Goal: Transaction & Acquisition: Purchase product/service

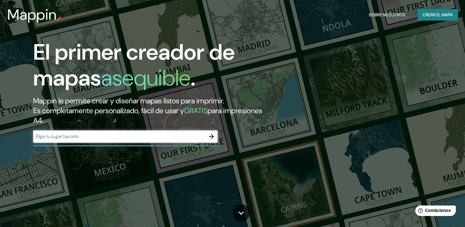
click at [211, 134] on icon "button" at bounding box center [211, 136] width 7 height 7
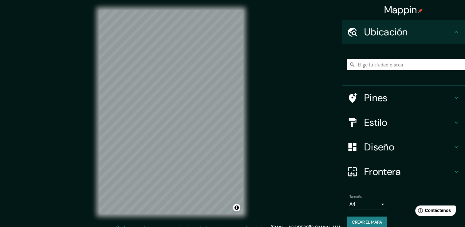
click at [370, 63] on input "Elige tu ciudad o área" at bounding box center [406, 64] width 118 height 11
click at [355, 66] on input "Elige tu ciudad o área" at bounding box center [406, 64] width 118 height 11
paste input "[GEOGRAPHIC_DATA]"
type input "Noord, [GEOGRAPHIC_DATA], [GEOGRAPHIC_DATA], [GEOGRAPHIC_DATA]"
click at [445, 121] on h4 "Estilo" at bounding box center [408, 122] width 88 height 12
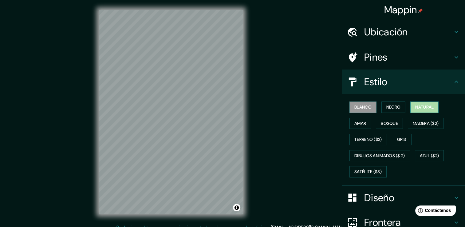
drag, startPoint x: 424, startPoint y: 108, endPoint x: 413, endPoint y: 110, distance: 11.4
click at [424, 109] on font "Natural" at bounding box center [424, 107] width 18 height 8
click at [397, 106] on button "Negro" at bounding box center [393, 106] width 24 height 11
drag, startPoint x: 358, startPoint y: 104, endPoint x: 373, endPoint y: 104, distance: 15.1
click at [358, 105] on font "Blanco" at bounding box center [362, 107] width 17 height 8
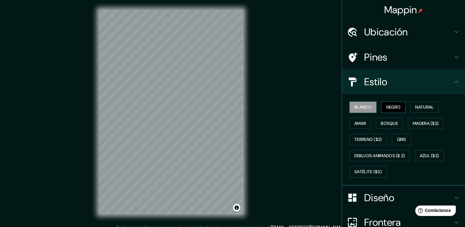
click at [394, 107] on font "Negro" at bounding box center [393, 107] width 14 height 8
drag, startPoint x: 350, startPoint y: 120, endPoint x: 322, endPoint y: 146, distance: 37.8
click at [354, 123] on font "Amar" at bounding box center [360, 123] width 12 height 8
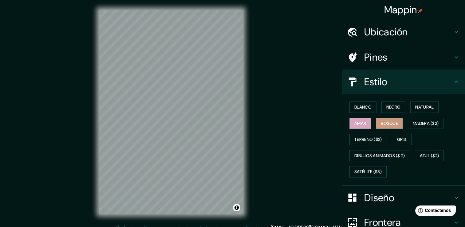
click at [381, 126] on font "Bosque" at bounding box center [389, 123] width 17 height 8
click at [414, 121] on font "Madera ($2)" at bounding box center [426, 123] width 26 height 8
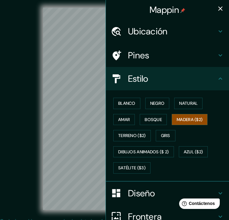
click at [216, 10] on icon "button" at bounding box center [219, 8] width 7 height 7
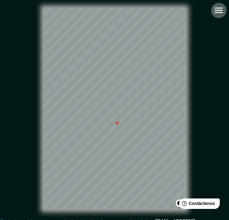
click at [217, 8] on icon "button" at bounding box center [218, 10] width 11 height 11
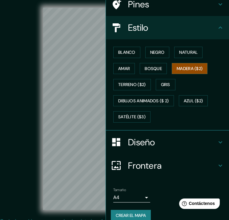
scroll to position [58, 0]
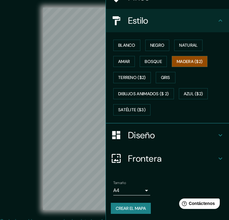
click at [216, 155] on icon at bounding box center [219, 158] width 7 height 7
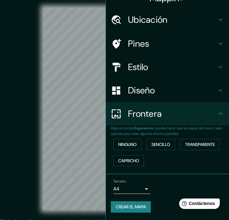
scroll to position [11, 0]
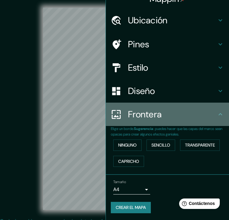
click at [216, 124] on div "Frontera" at bounding box center [167, 114] width 123 height 23
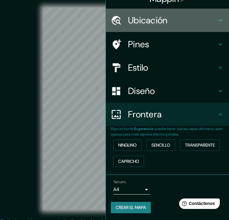
click at [216, 21] on icon at bounding box center [219, 20] width 7 height 7
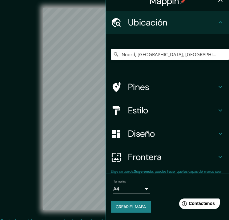
scroll to position [9, 0]
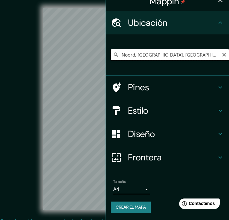
click at [175, 52] on input "Noord, [GEOGRAPHIC_DATA], [GEOGRAPHIC_DATA], [GEOGRAPHIC_DATA]" at bounding box center [170, 54] width 118 height 11
drag, startPoint x: 219, startPoint y: 53, endPoint x: 201, endPoint y: 57, distance: 18.2
click at [221, 53] on icon "Claro" at bounding box center [223, 54] width 5 height 5
click at [189, 57] on input "Elige tu ciudad o área" at bounding box center [170, 54] width 118 height 11
paste input "Blvd. Atlixco 4315 Fracc. Cortijo, La herradura 19.041008 98.239022, [GEOGRAPHI…"
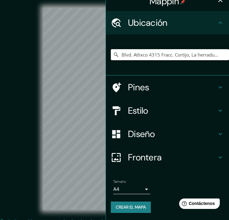
scroll to position [0, 136]
click at [189, 57] on input "Blvd. Atlixco 4315 Fracc. Cortijo, La herradura 19.041008 98.239022, [GEOGRAPHI…" at bounding box center [170, 54] width 118 height 11
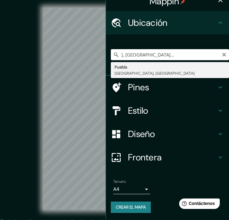
scroll to position [0, 0]
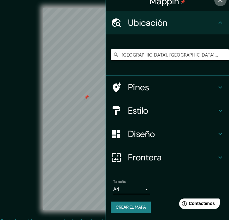
click at [216, 1] on icon "button" at bounding box center [219, -1] width 7 height 7
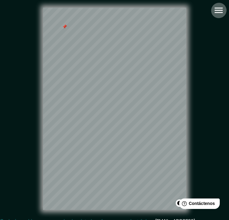
click at [219, 10] on icon "button" at bounding box center [218, 10] width 11 height 11
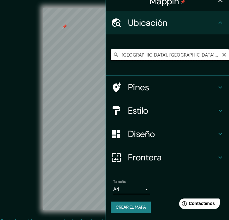
click at [205, 57] on input "[GEOGRAPHIC_DATA], [GEOGRAPHIC_DATA], [GEOGRAPHIC_DATA]" at bounding box center [170, 54] width 118 height 11
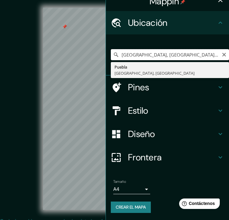
click at [205, 57] on input "[GEOGRAPHIC_DATA], [GEOGRAPHIC_DATA], [GEOGRAPHIC_DATA]" at bounding box center [170, 54] width 118 height 11
click at [182, 56] on input "[GEOGRAPHIC_DATA], [GEOGRAPHIC_DATA], [GEOGRAPHIC_DATA]" at bounding box center [170, 54] width 118 height 11
paste input "Blvd. Atlixco 4315 Fracc. Cortijo, La herradura 19.041008 98.239022, [GEOGRAPHI…"
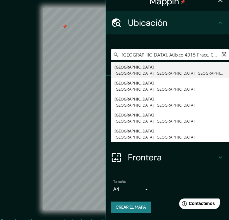
click at [181, 56] on input "[GEOGRAPHIC_DATA]. Atlixco 4315 Fracc. Cortijo, La herradura 19.041008 98.23902…" at bounding box center [170, 54] width 118 height 11
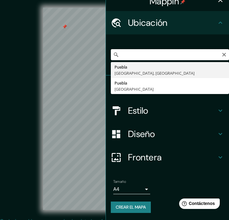
type input "[GEOGRAPHIC_DATA], [GEOGRAPHIC_DATA], [GEOGRAPHIC_DATA]"
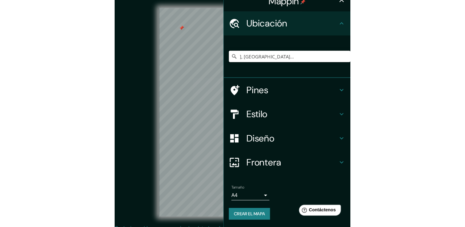
scroll to position [0, 0]
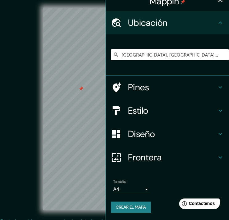
click at [57, 67] on div "Mappin Ubicación [GEOGRAPHIC_DATA], [GEOGRAPHIC_DATA], [GEOGRAPHIC_DATA] [GEOGR…" at bounding box center [114, 120] width 229 height 241
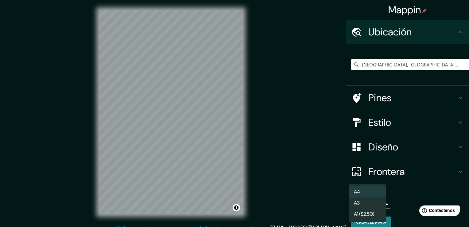
click at [372, 204] on body "Mappin Ubicación [GEOGRAPHIC_DATA], [GEOGRAPHIC_DATA], [GEOGRAPHIC_DATA] [GEOGR…" at bounding box center [234, 113] width 469 height 227
click at [373, 204] on li "A3" at bounding box center [367, 202] width 37 height 11
type input "a4"
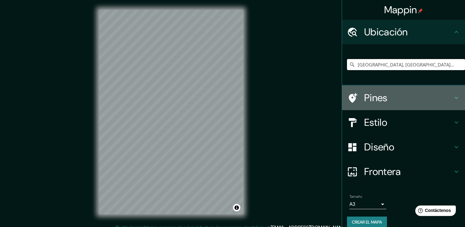
click at [453, 93] on div "Pines" at bounding box center [403, 97] width 123 height 25
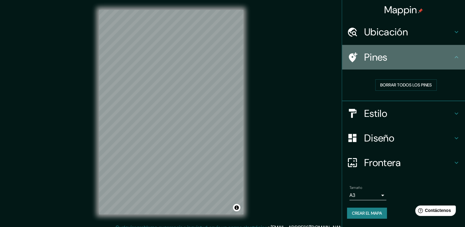
click at [455, 61] on icon at bounding box center [455, 56] width 7 height 7
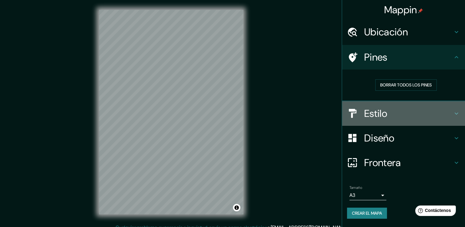
click at [455, 120] on div "Estilo" at bounding box center [403, 113] width 123 height 25
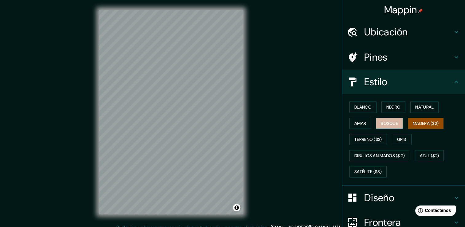
click at [381, 118] on button "Bosque" at bounding box center [389, 123] width 27 height 11
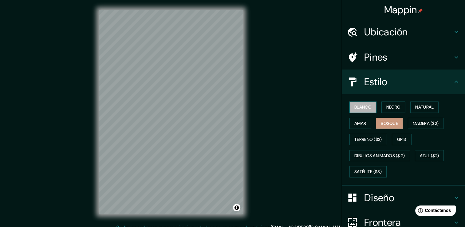
click at [367, 105] on button "Blanco" at bounding box center [362, 106] width 27 height 11
drag, startPoint x: 387, startPoint y: 106, endPoint x: 395, endPoint y: 107, distance: 8.0
click at [388, 106] on font "Negro" at bounding box center [393, 107] width 14 height 8
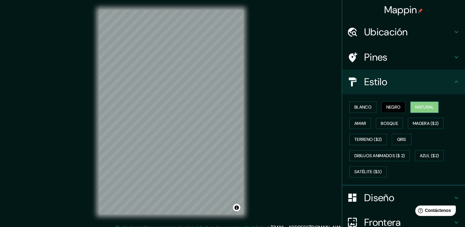
click at [415, 106] on font "Natural" at bounding box center [424, 107] width 18 height 8
click at [415, 123] on font "Madera ($2)" at bounding box center [426, 123] width 26 height 8
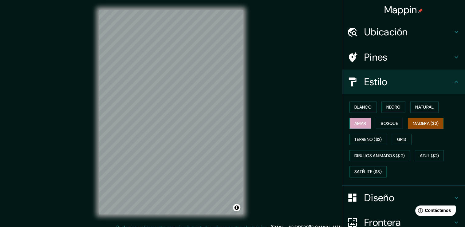
click at [354, 127] on button "Amar" at bounding box center [360, 123] width 22 height 11
click at [417, 123] on font "Madera ($2)" at bounding box center [426, 123] width 26 height 8
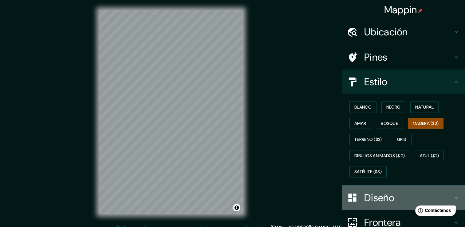
click at [452, 195] on icon at bounding box center [455, 197] width 7 height 7
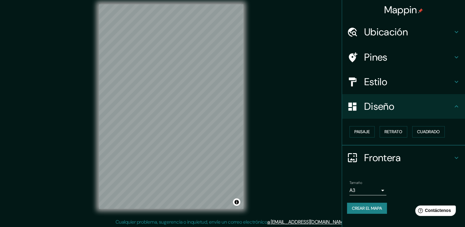
scroll to position [7, 0]
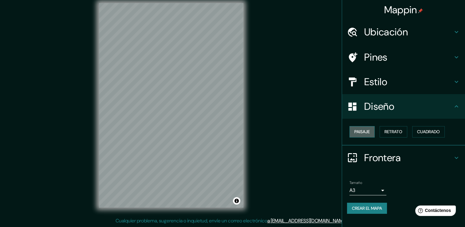
click at [369, 131] on font "Paisaje" at bounding box center [361, 132] width 15 height 8
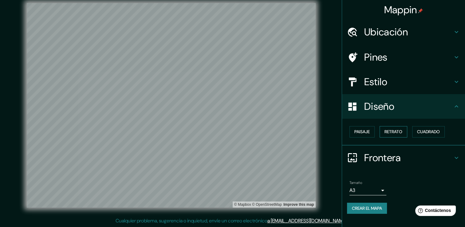
scroll to position [0, 0]
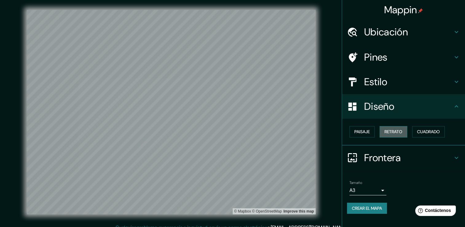
click at [395, 134] on font "Retrato" at bounding box center [393, 132] width 18 height 8
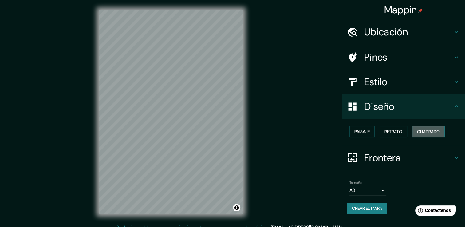
click at [426, 133] on font "Cuadrado" at bounding box center [428, 132] width 23 height 8
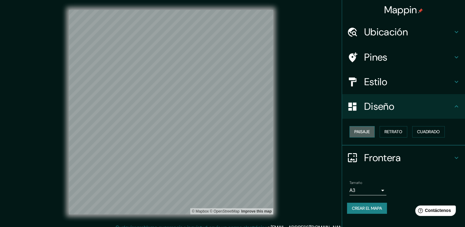
click at [367, 131] on font "Paisaje" at bounding box center [361, 132] width 15 height 8
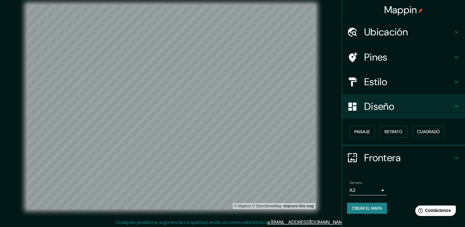
scroll to position [7, 0]
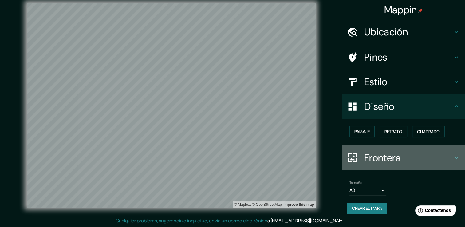
click at [457, 160] on icon at bounding box center [455, 157] width 7 height 7
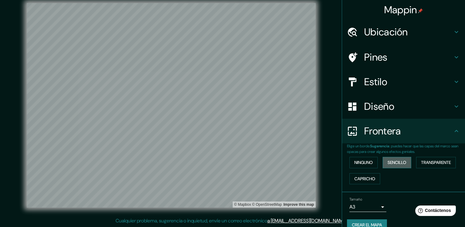
click at [404, 163] on button "Sencillo" at bounding box center [396, 162] width 29 height 11
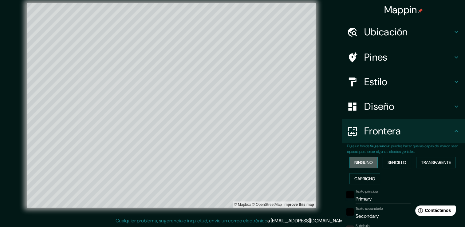
click at [365, 160] on font "Ninguno" at bounding box center [363, 162] width 18 height 8
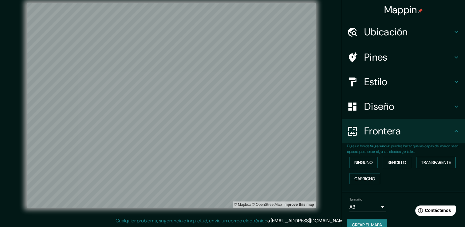
click at [416, 161] on button "Transparente" at bounding box center [436, 162] width 40 height 11
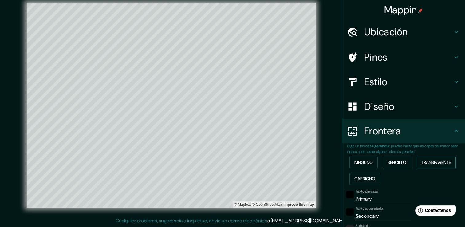
drag, startPoint x: 451, startPoint y: 161, endPoint x: 448, endPoint y: 162, distance: 3.6
click at [450, 162] on button "Transparente" at bounding box center [436, 162] width 40 height 11
type input "451"
type input "75"
drag, startPoint x: 429, startPoint y: 158, endPoint x: 391, endPoint y: 165, distance: 38.7
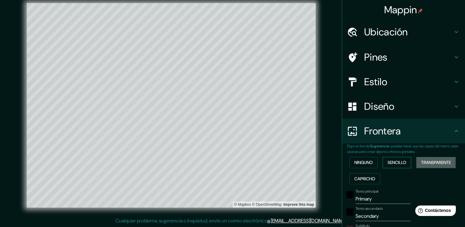
click at [426, 159] on font "Transparente" at bounding box center [436, 162] width 30 height 8
type input "451"
type input "75"
click at [389, 165] on font "Sencillo" at bounding box center [396, 162] width 19 height 8
click at [356, 177] on font "Capricho" at bounding box center [364, 179] width 21 height 8
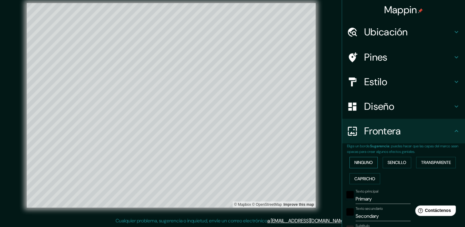
click at [361, 161] on font "Ninguno" at bounding box center [363, 162] width 18 height 8
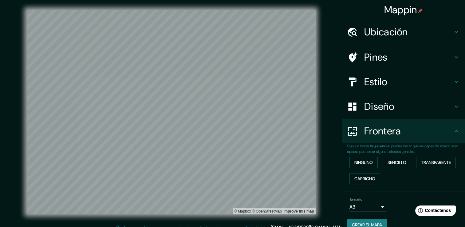
scroll to position [10, 0]
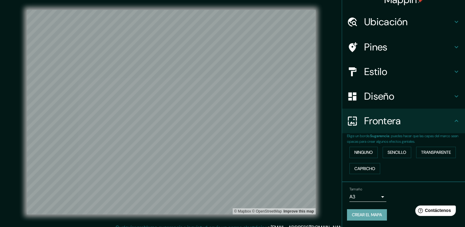
click at [374, 216] on font "Crear el mapa" at bounding box center [367, 215] width 30 height 8
click at [364, 210] on div "Crear el mapa" at bounding box center [403, 214] width 113 height 11
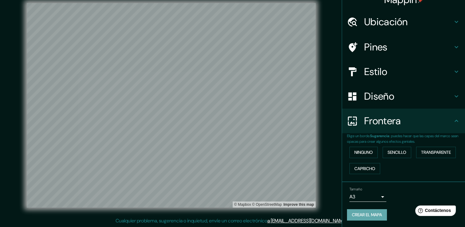
click at [359, 214] on font "Crear el mapa" at bounding box center [367, 215] width 30 height 8
click at [359, 214] on div "Crear el mapa" at bounding box center [403, 214] width 113 height 11
